Goal: Entertainment & Leisure: Consume media (video, audio)

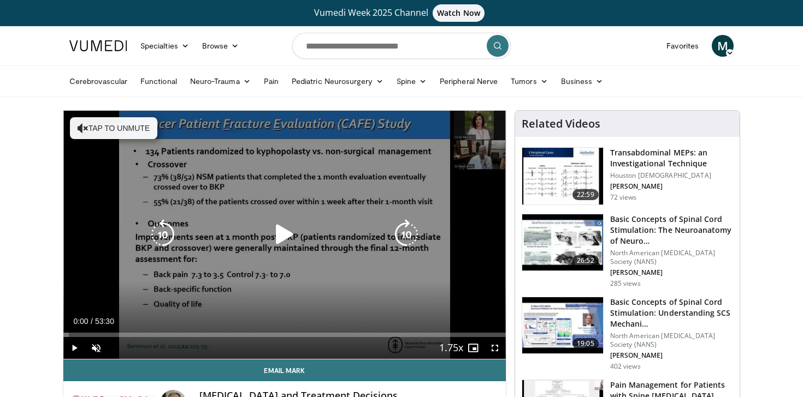
click at [147, 126] on button "Tap to unmute" at bounding box center [113, 128] width 87 height 22
click at [284, 225] on icon "Video Player" at bounding box center [284, 234] width 31 height 31
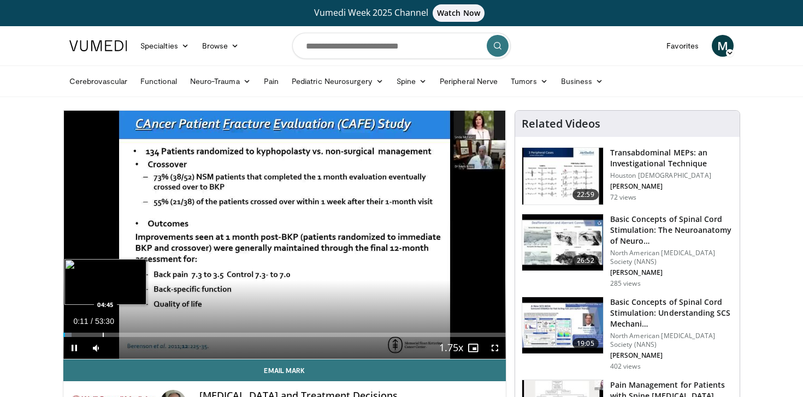
click at [103, 336] on div "Progress Bar" at bounding box center [103, 335] width 1 height 4
click at [79, 334] on div "Progress Bar" at bounding box center [79, 335] width 1 height 4
click at [124, 336] on div "Progress Bar" at bounding box center [124, 335] width 1 height 4
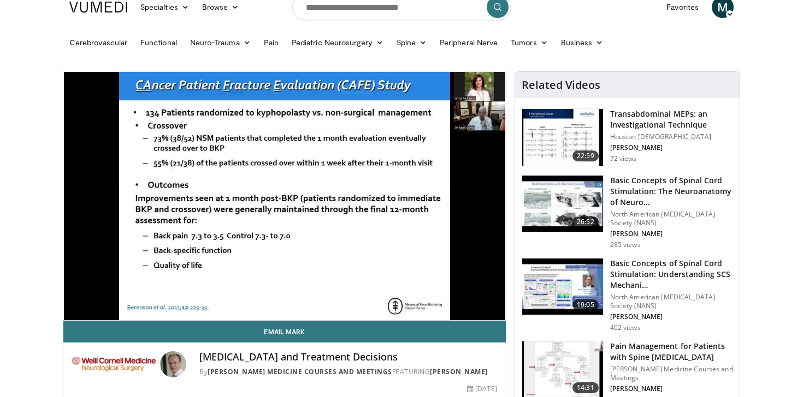
scroll to position [49, 0]
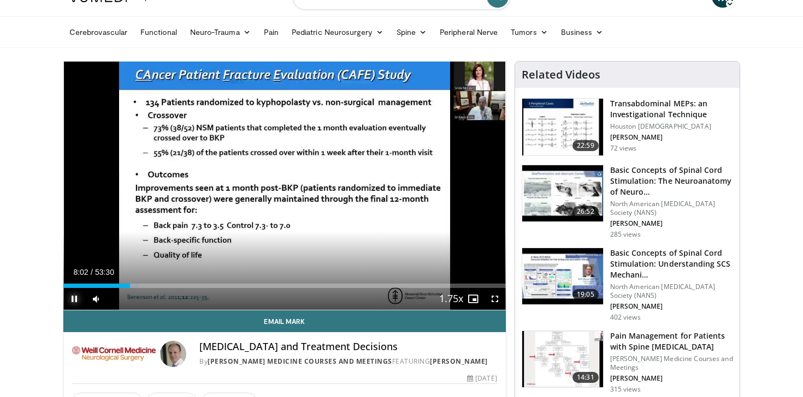
click at [73, 299] on span "Video Player" at bounding box center [74, 299] width 22 height 22
